Goal: Task Accomplishment & Management: Manage account settings

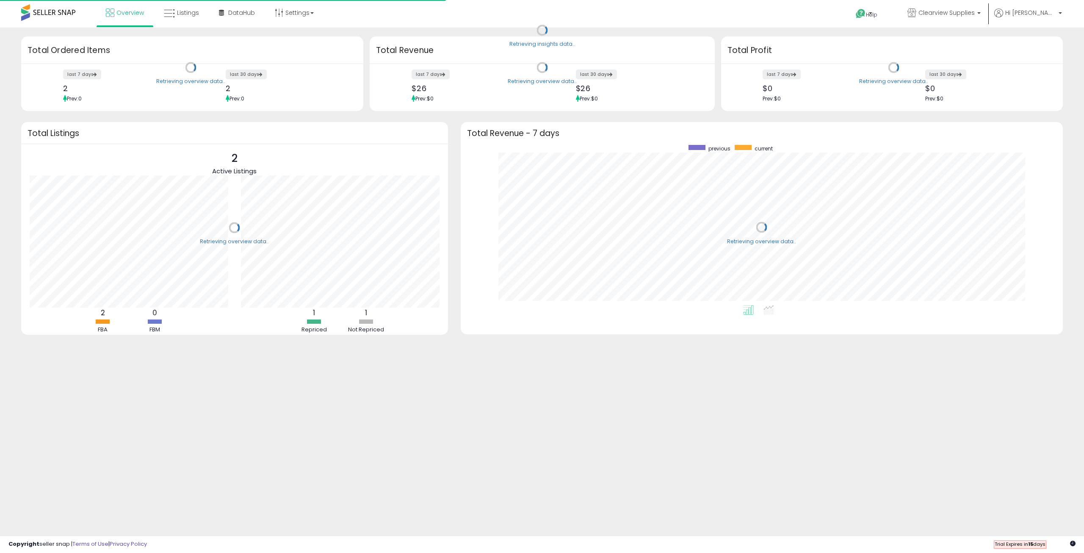
scroll to position [160, 585]
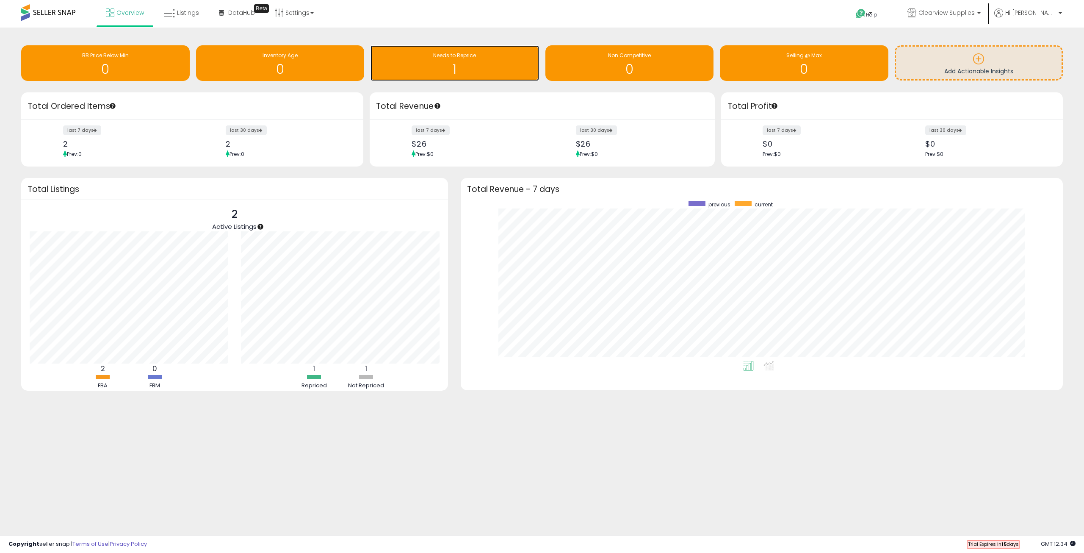
click at [461, 58] on span "Needs to Reprice" at bounding box center [454, 55] width 43 height 7
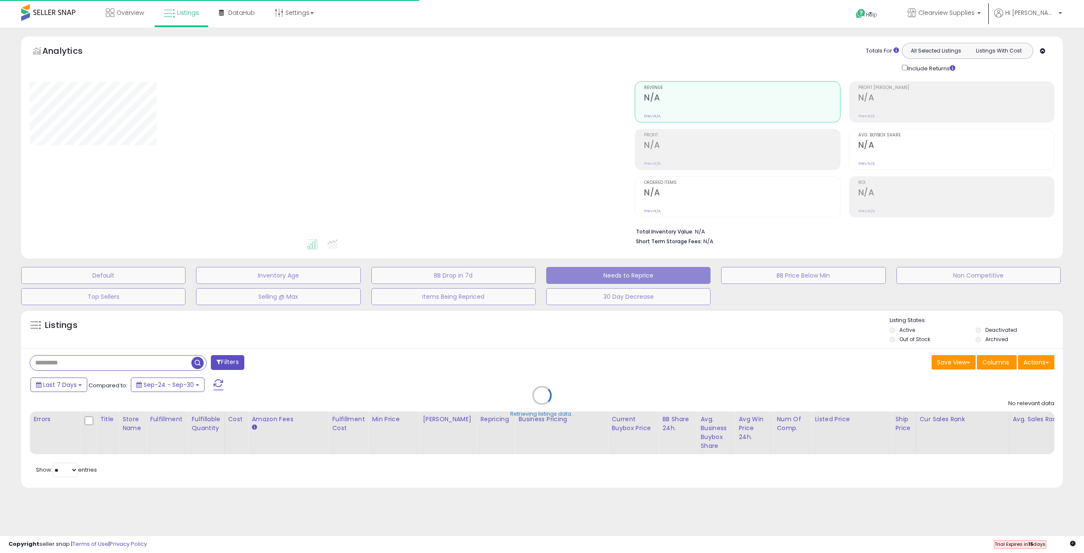
select select "**"
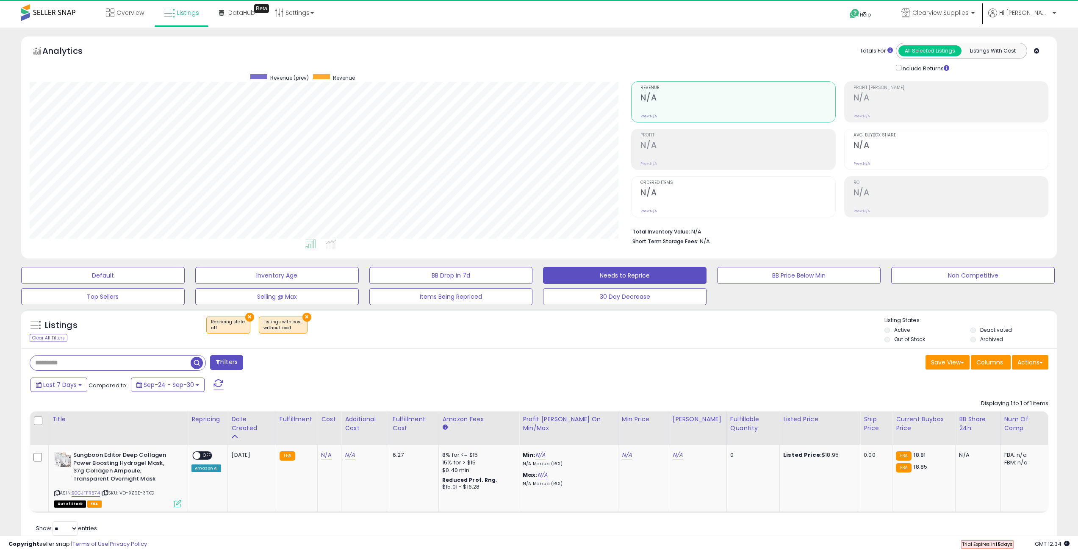
scroll to position [174, 602]
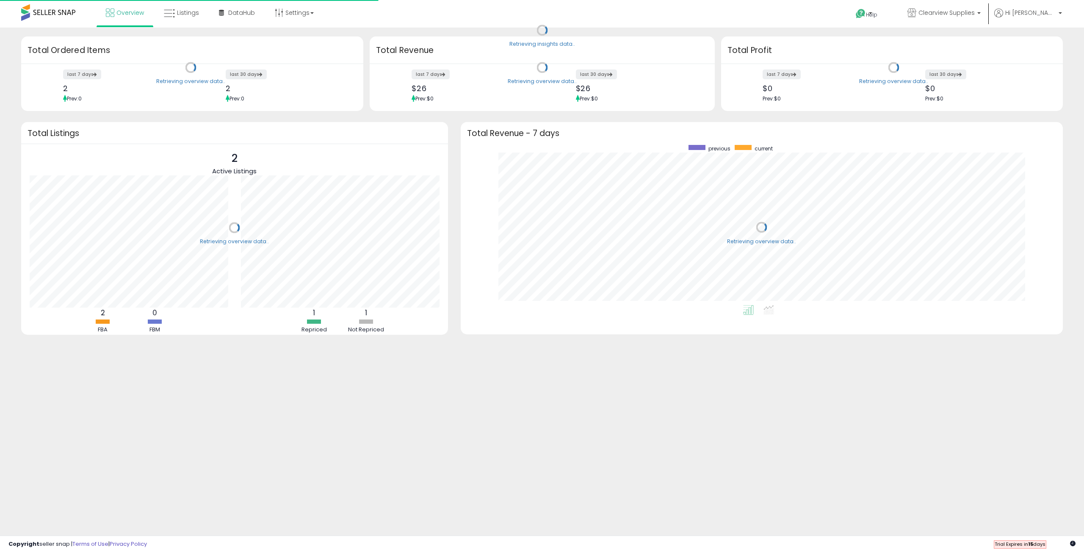
scroll to position [160, 585]
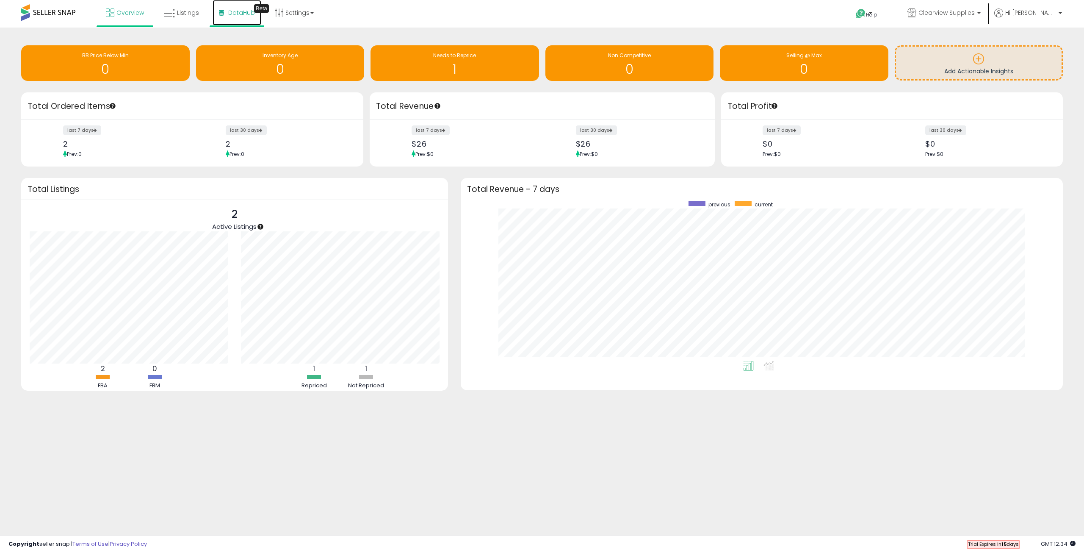
click at [245, 14] on span "DataHub" at bounding box center [241, 12] width 27 height 8
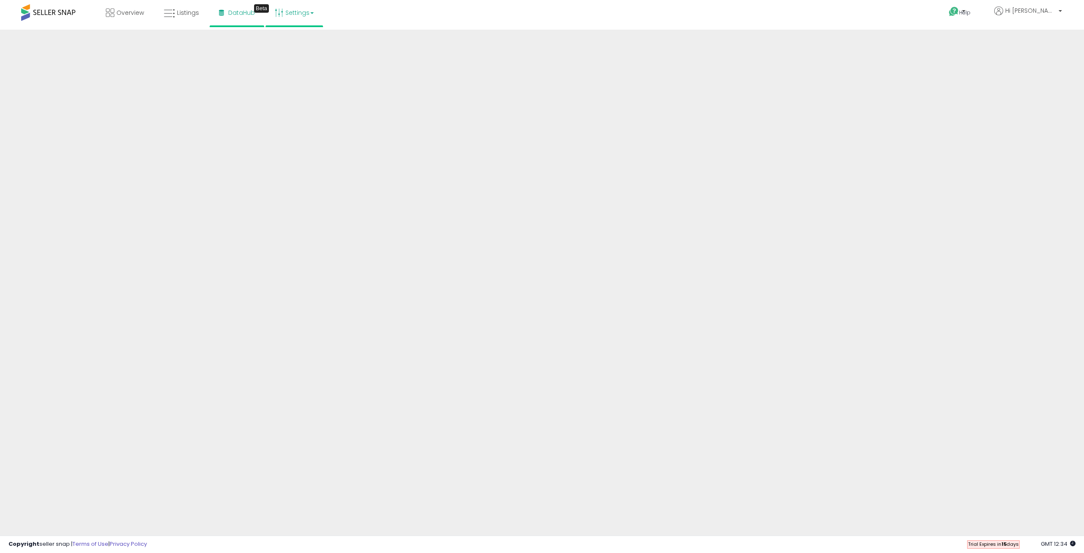
click at [285, 13] on link "Settings" at bounding box center [294, 12] width 52 height 25
click at [290, 39] on link "Store settings" at bounding box center [295, 43] width 38 height 8
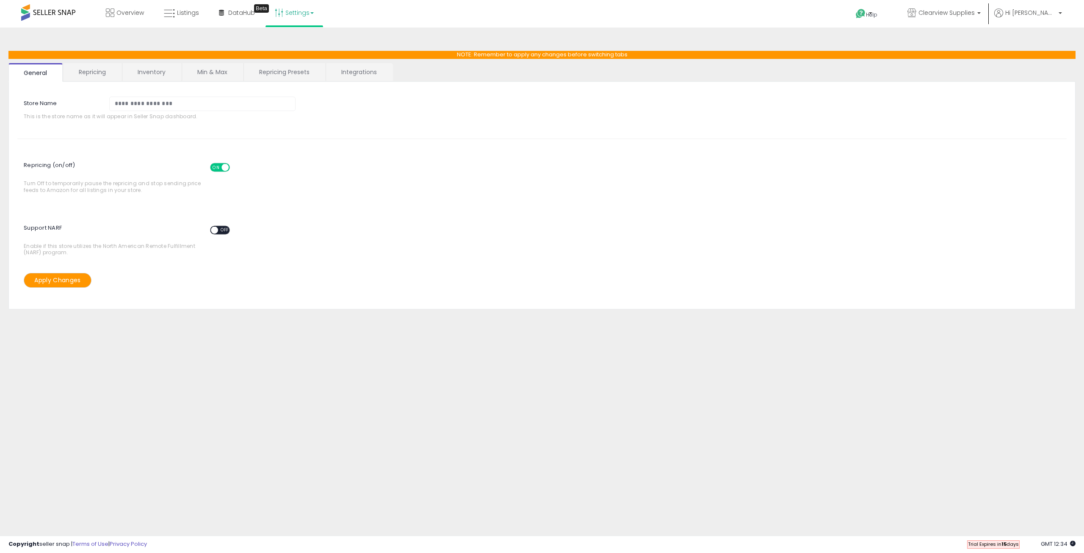
click at [77, 72] on link "Repricing" at bounding box center [93, 72] width 58 height 18
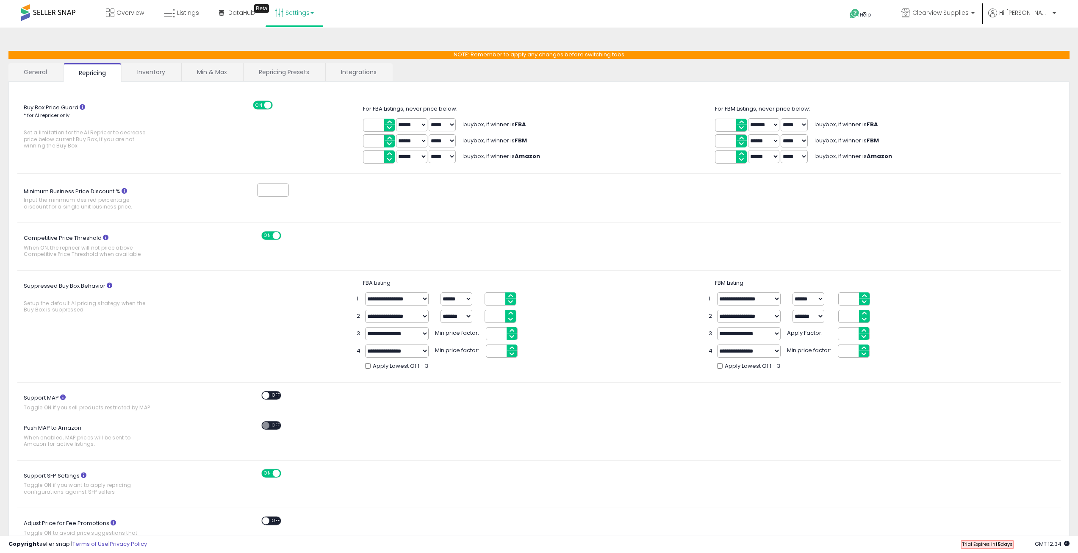
click at [47, 75] on link "General" at bounding box center [35, 72] width 54 height 18
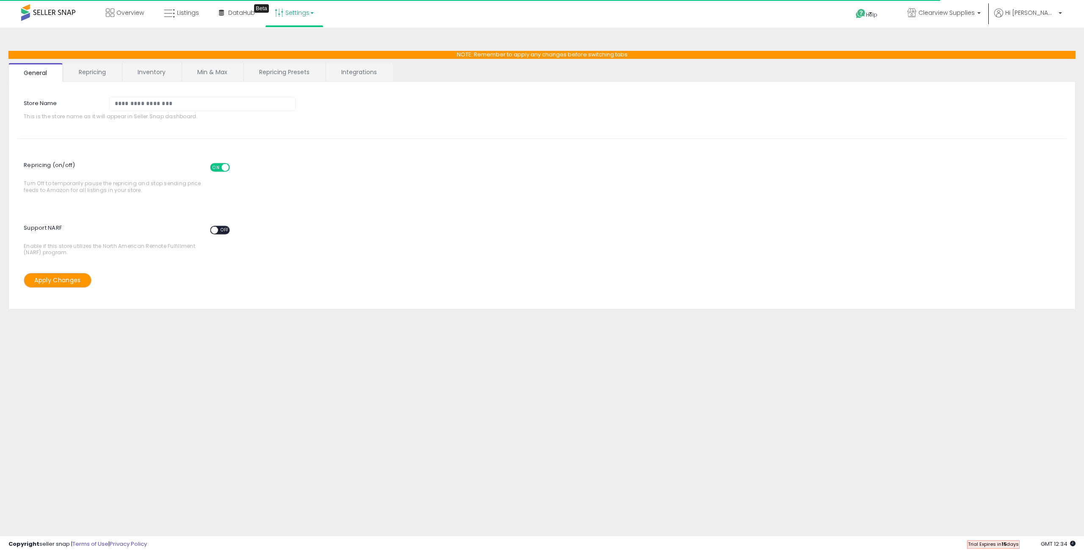
click at [104, 74] on link "Repricing" at bounding box center [93, 72] width 58 height 18
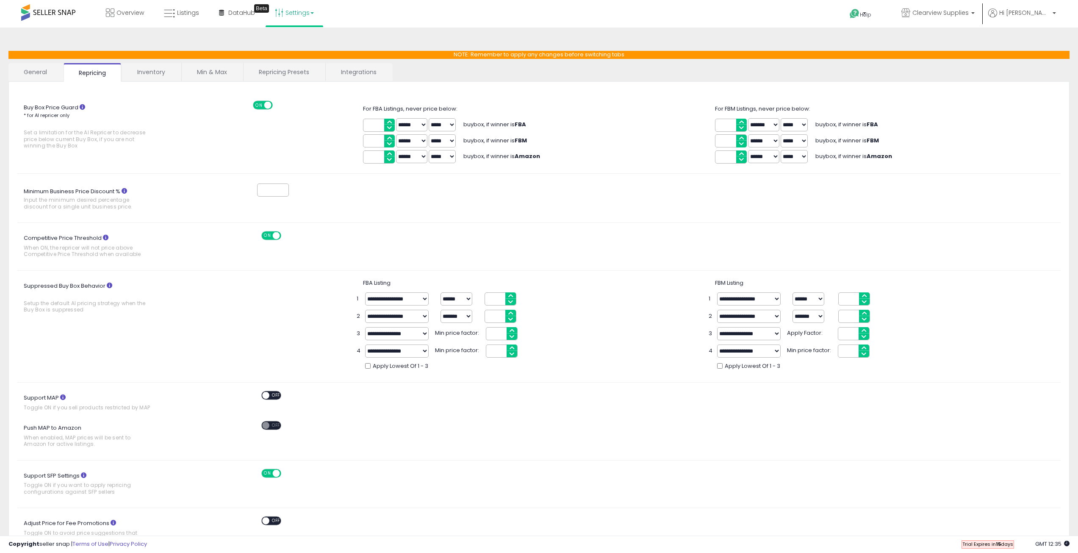
click at [137, 79] on link "Inventory" at bounding box center [151, 72] width 58 height 18
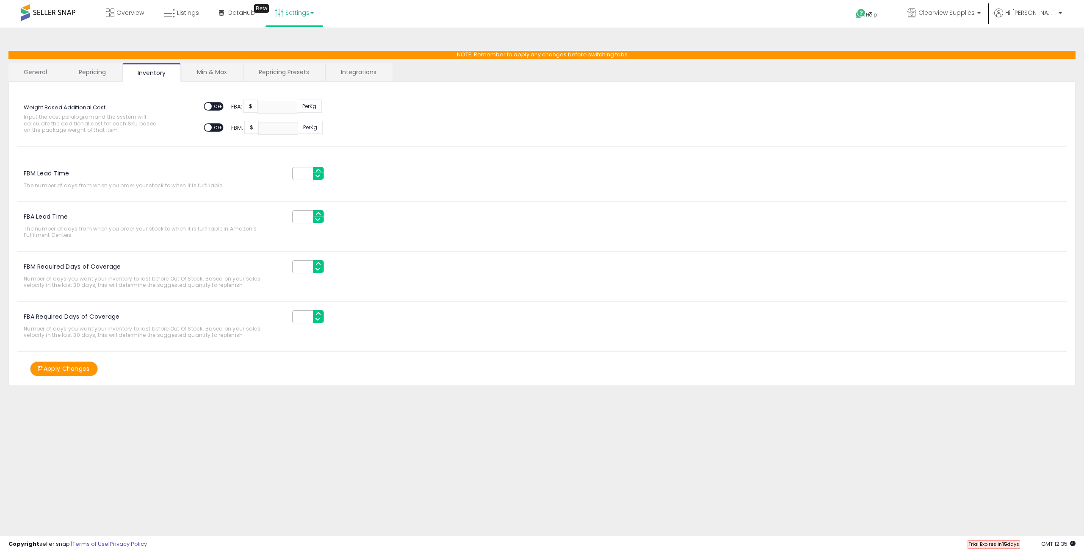
click at [95, 77] on link "Repricing" at bounding box center [93, 72] width 58 height 18
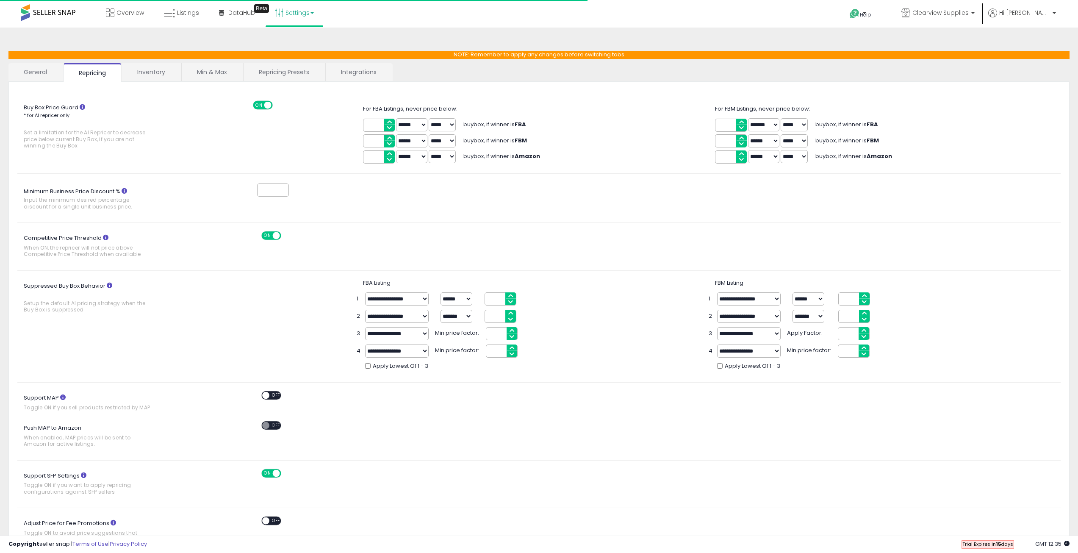
click at [36, 77] on link "General" at bounding box center [35, 72] width 54 height 18
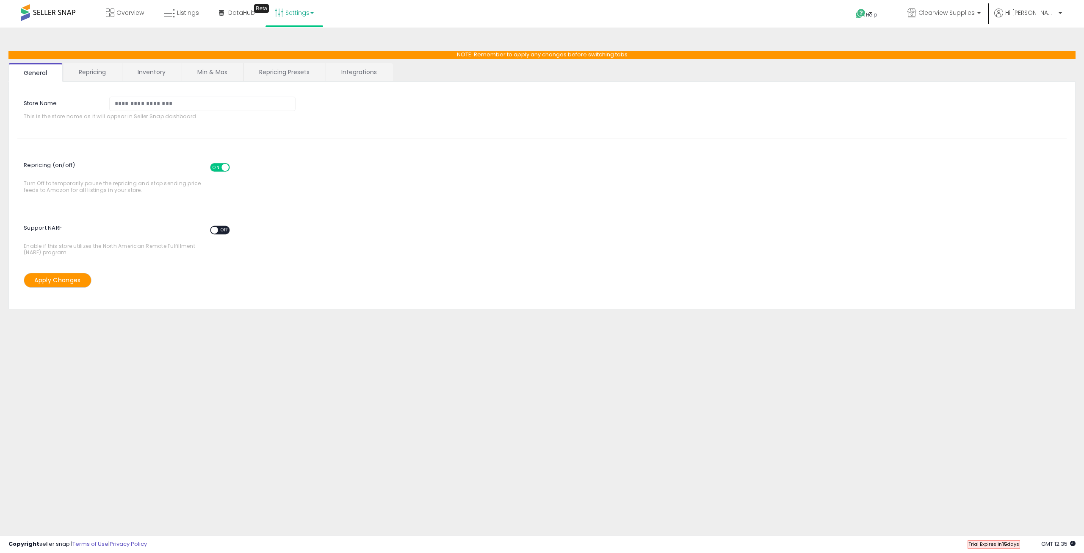
click at [224, 166] on span at bounding box center [224, 167] width 7 height 7
click at [70, 276] on button "Apply Changes" at bounding box center [58, 280] width 68 height 15
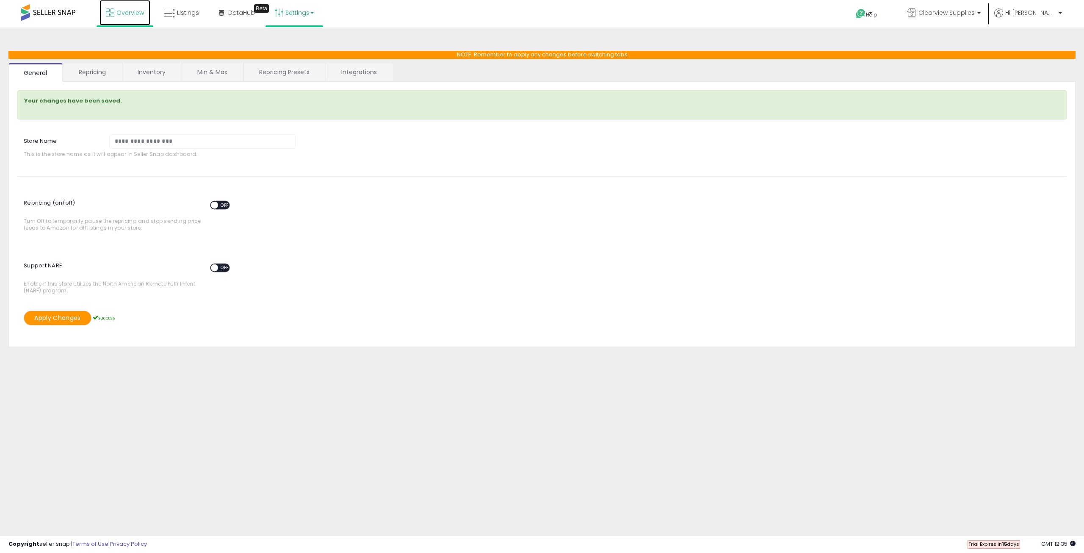
click at [127, 15] on span "Overview" at bounding box center [130, 12] width 28 height 8
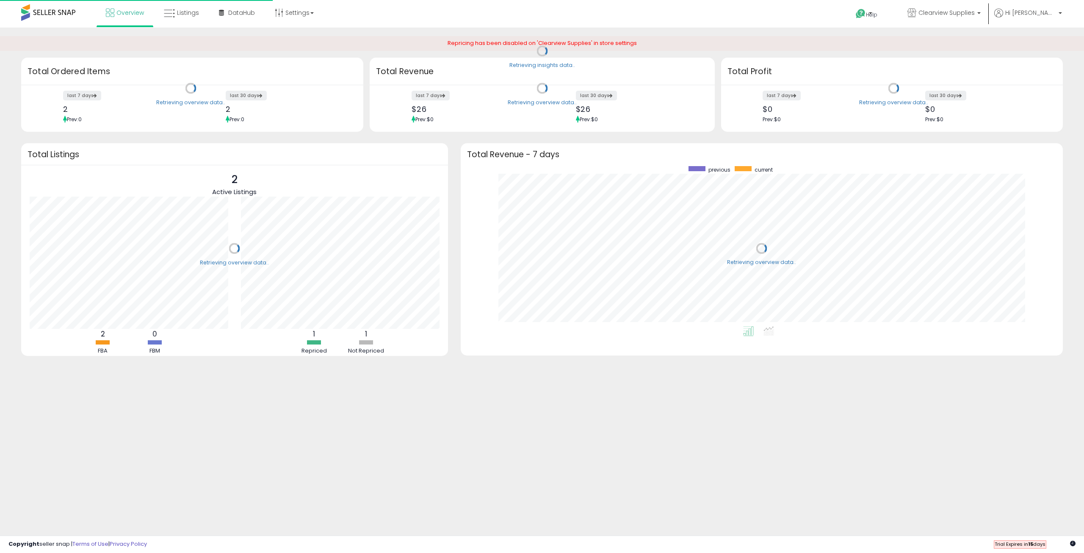
scroll to position [160, 585]
